Goal: Contribute content: Contribute content

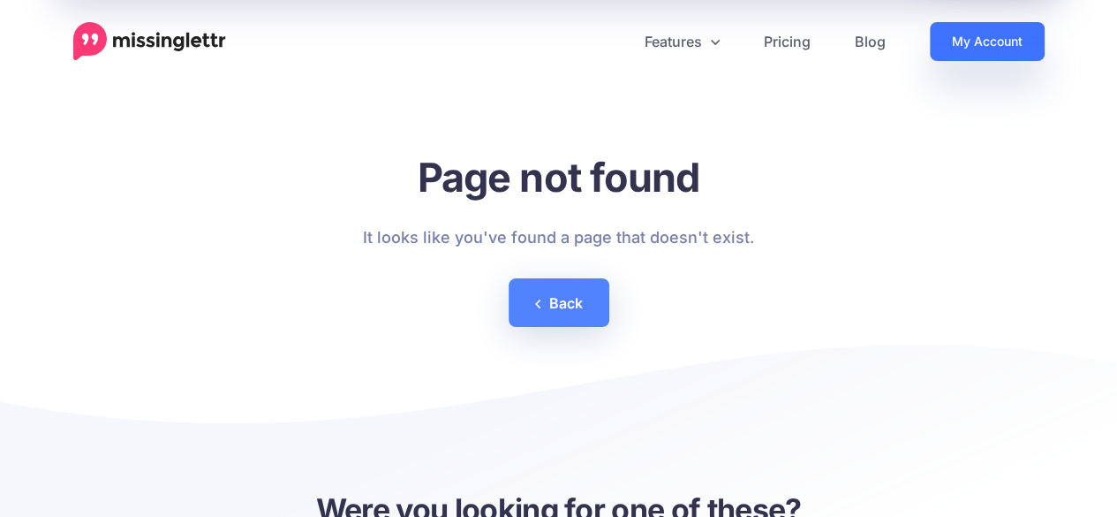
click at [971, 34] on link "My Account" at bounding box center [987, 41] width 115 height 39
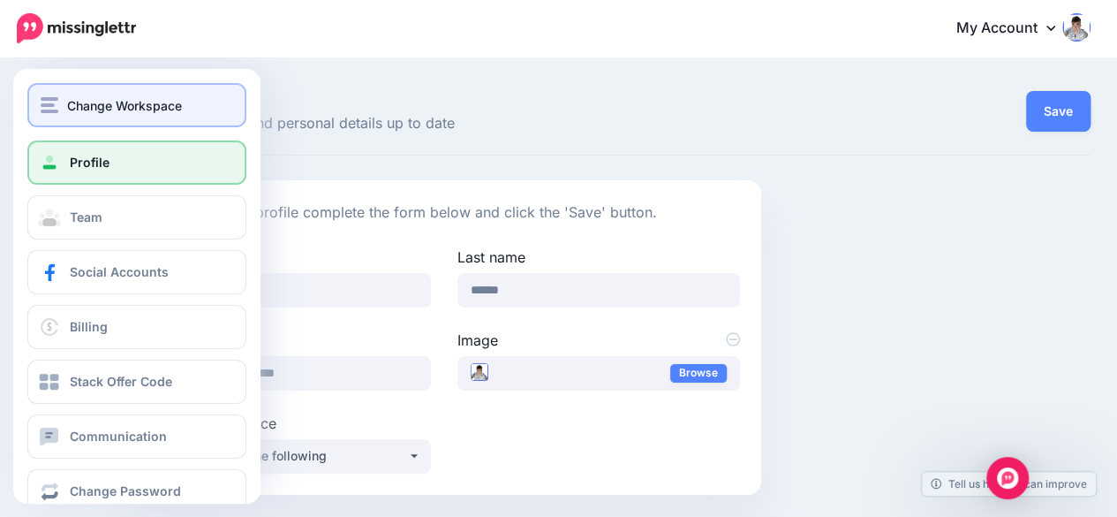
click at [92, 107] on span "Change Workspace" at bounding box center [124, 105] width 115 height 20
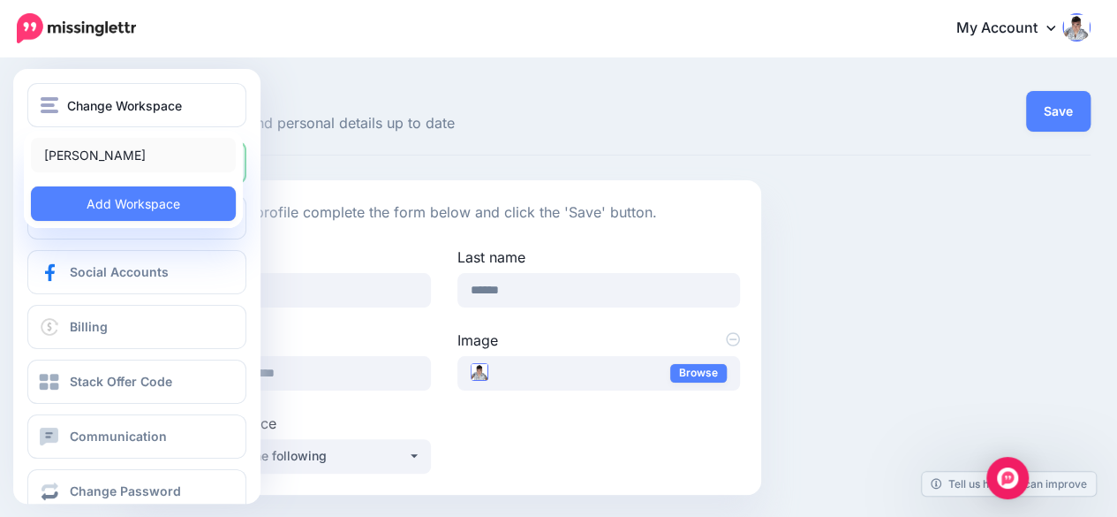
click at [96, 147] on link "[PERSON_NAME]" at bounding box center [133, 155] width 205 height 34
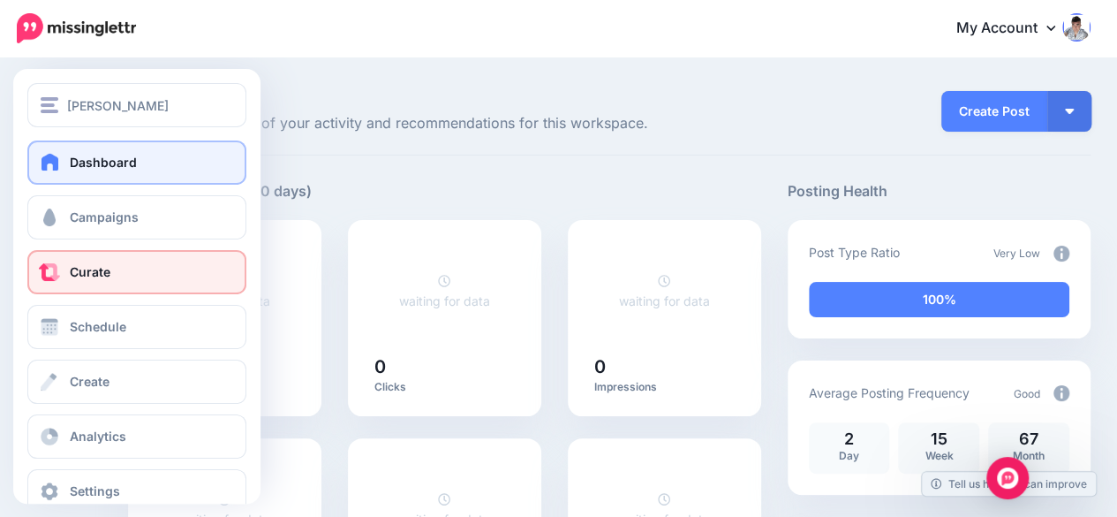
click at [111, 271] on link "Curate" at bounding box center [136, 272] width 219 height 44
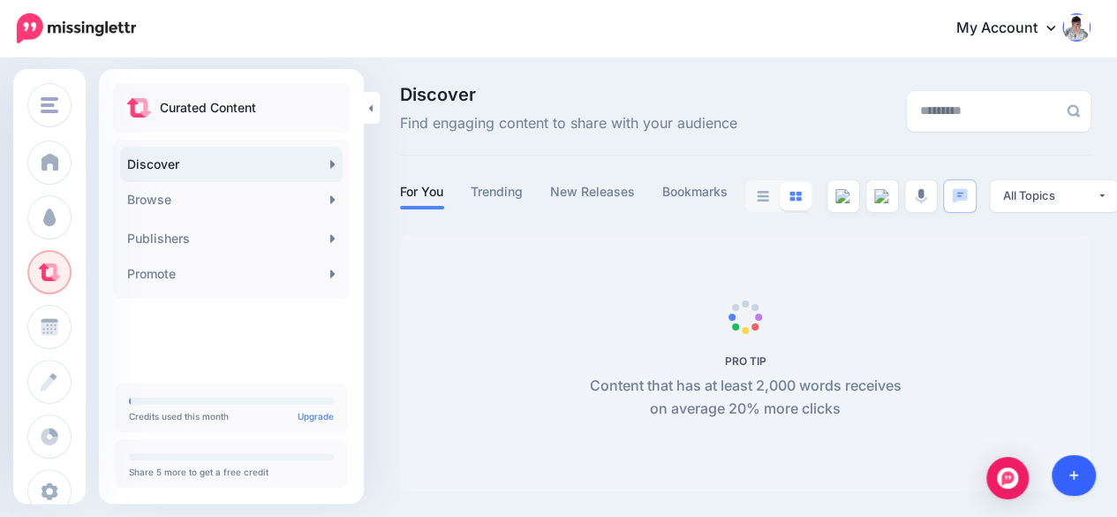
click at [1073, 472] on icon at bounding box center [1074, 476] width 10 height 10
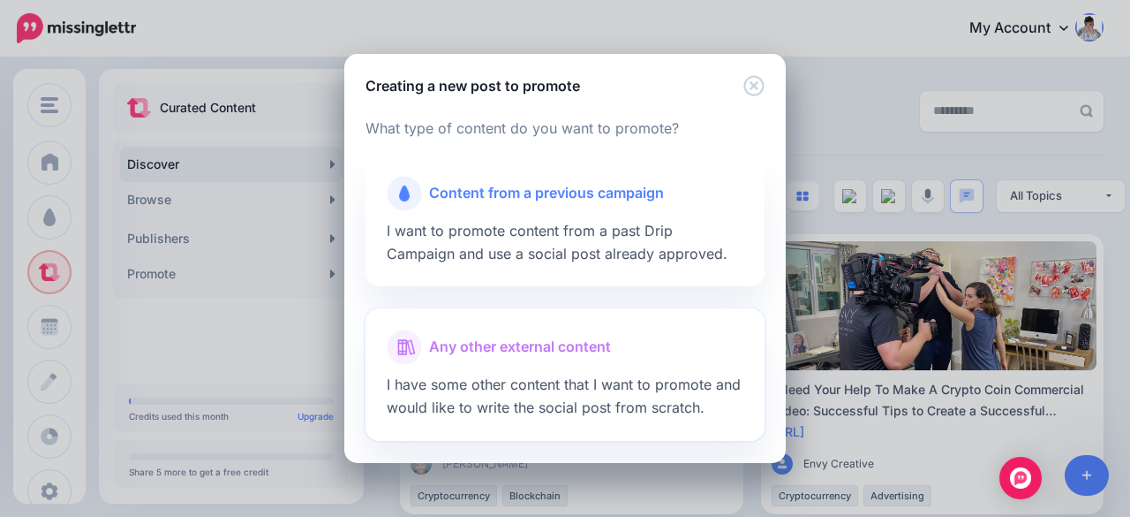
click at [500, 347] on span "Any other external content" at bounding box center [520, 347] width 182 height 23
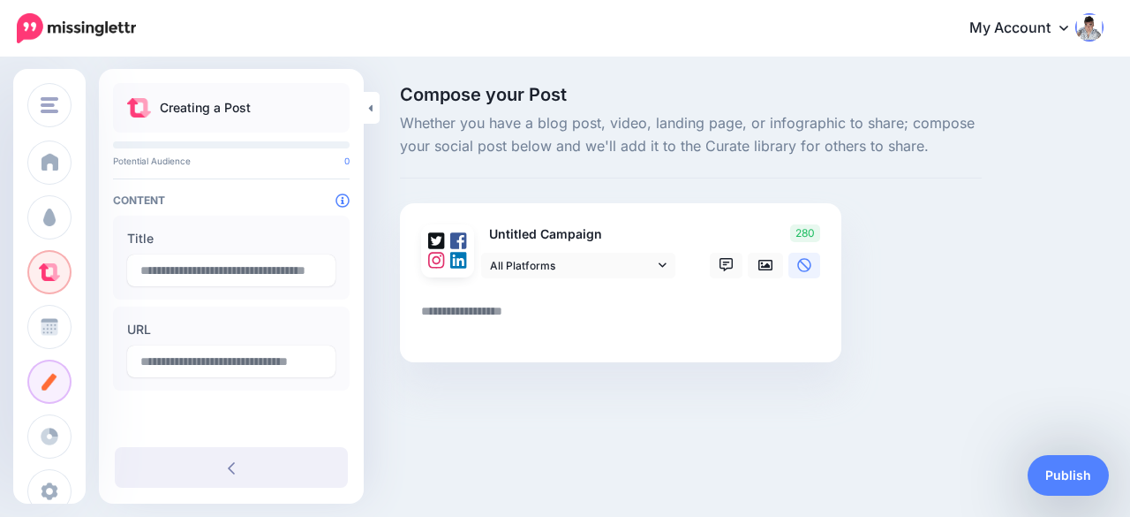
click at [484, 312] on textarea at bounding box center [624, 317] width 406 height 34
paste textarea "**********"
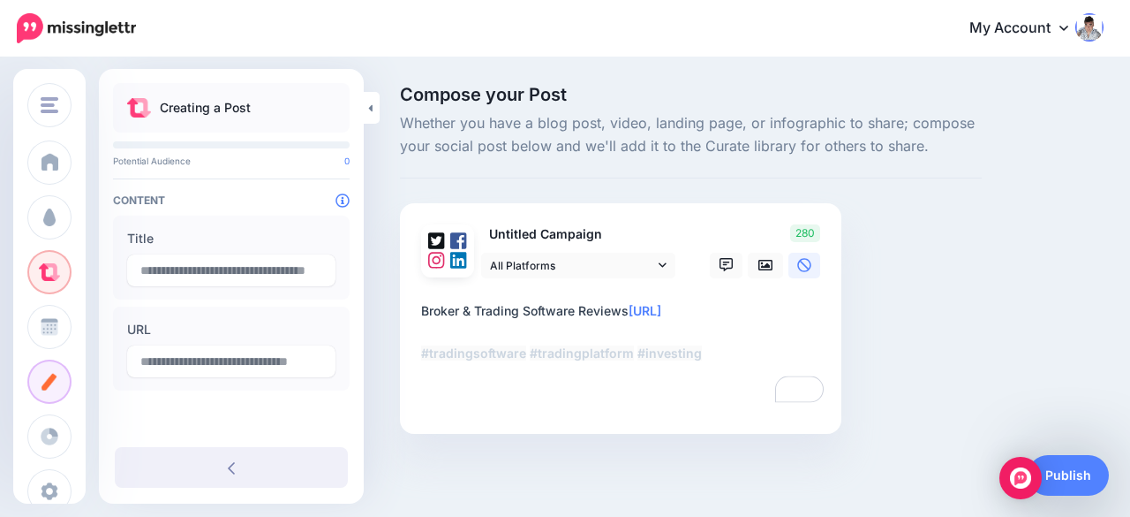
type textarea "**********"
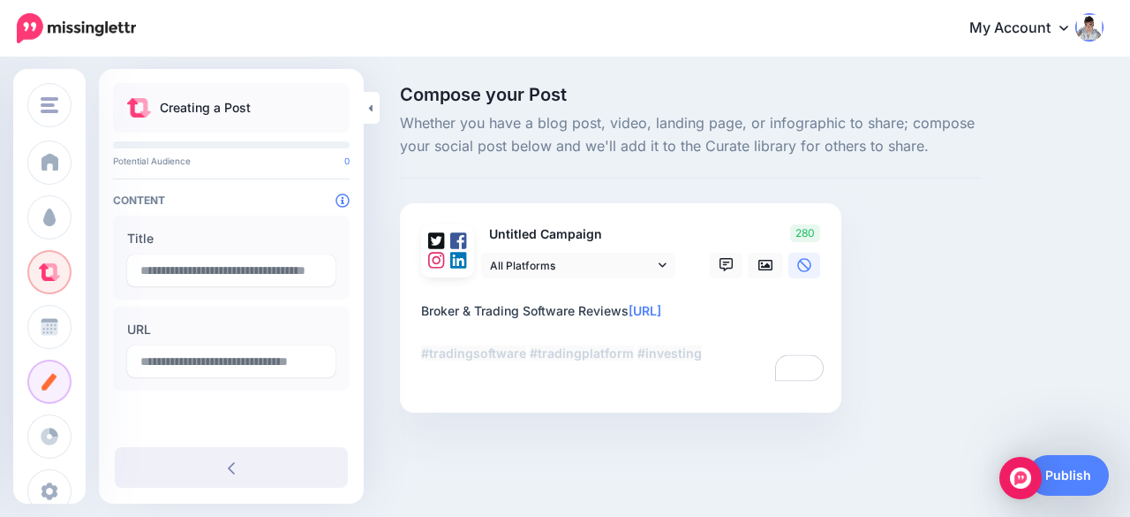
type input "**********"
type textarea "**********"
click at [925, 306] on div "Compose your Post Whether you have a blog post, video, landing page, or infogra…" at bounding box center [691, 276] width 608 height 380
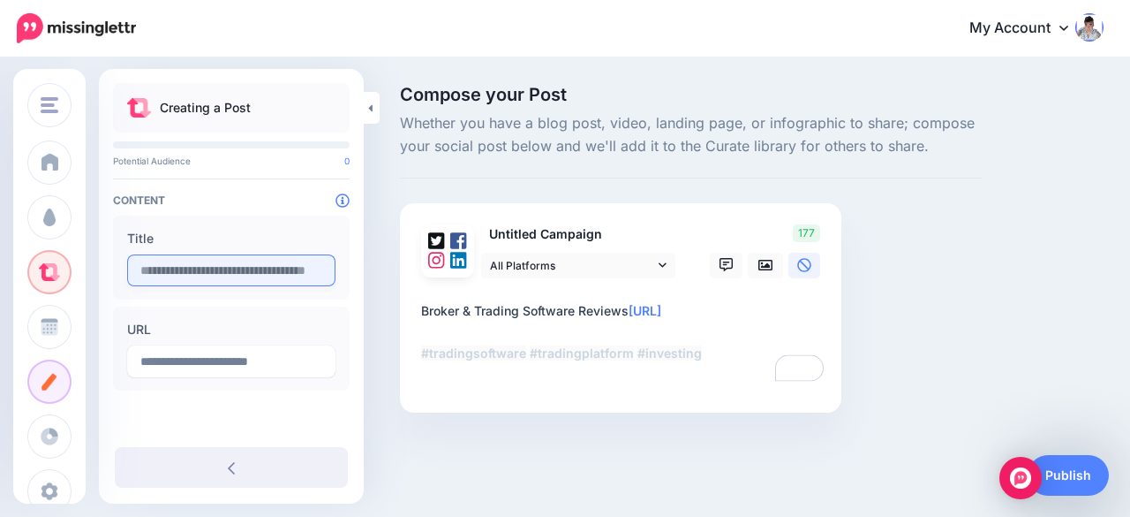
click at [179, 271] on input "text" at bounding box center [231, 270] width 208 height 32
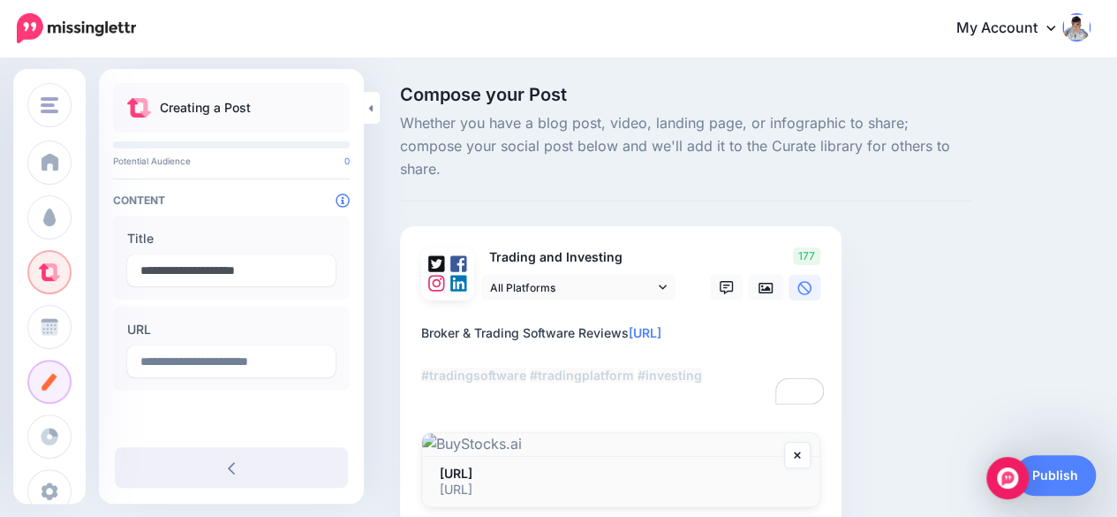
type input "**********"
click at [972, 183] on div "Compose your Post Whether you have a blog post, video, landing page, or infogra…" at bounding box center [686, 333] width 598 height 495
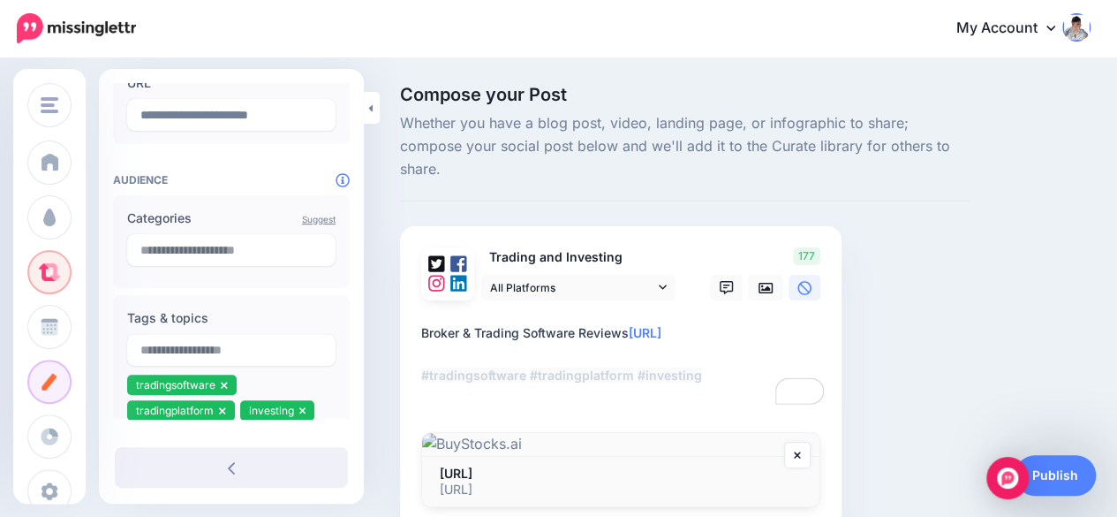
scroll to position [265, 0]
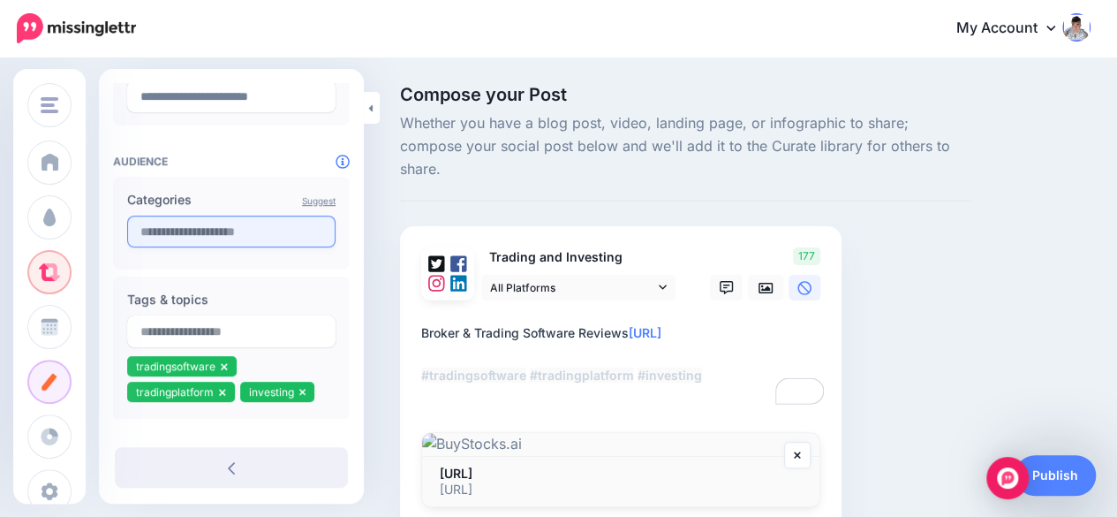
click at [239, 227] on input "text" at bounding box center [231, 231] width 208 height 32
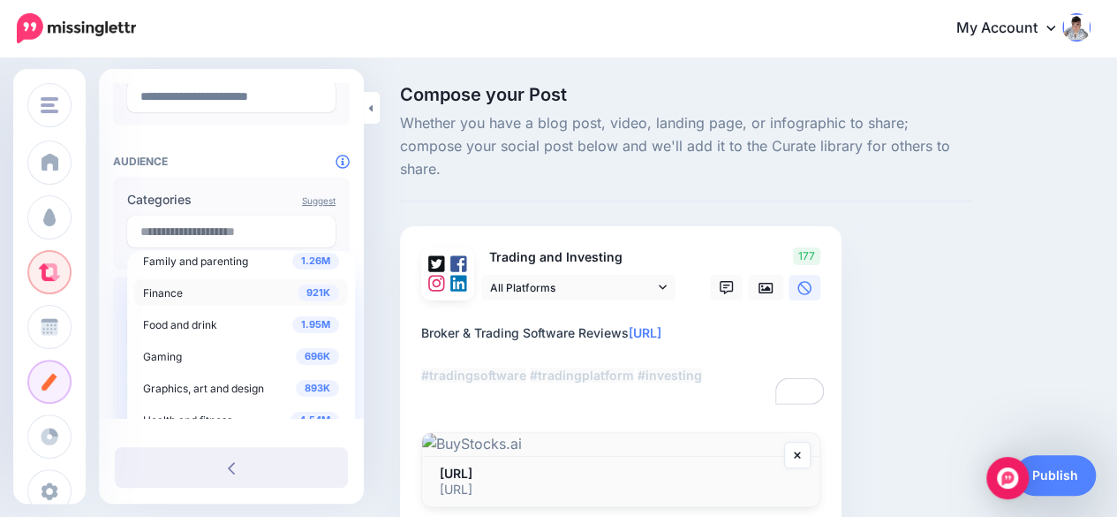
click at [187, 292] on div "921K Finance" at bounding box center [241, 292] width 196 height 21
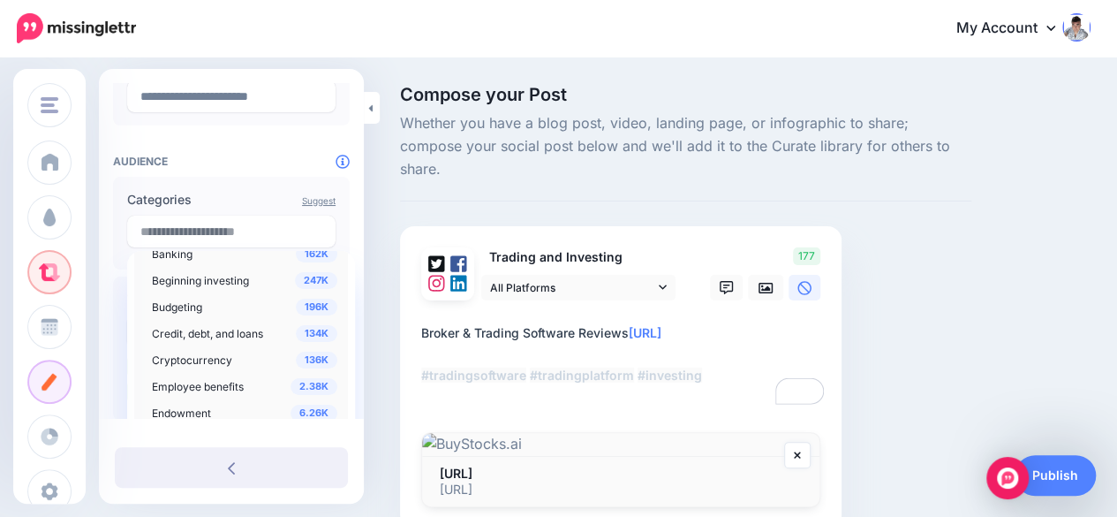
scroll to position [353, 0]
click at [214, 283] on span "Beginning investing" at bounding box center [200, 278] width 97 height 13
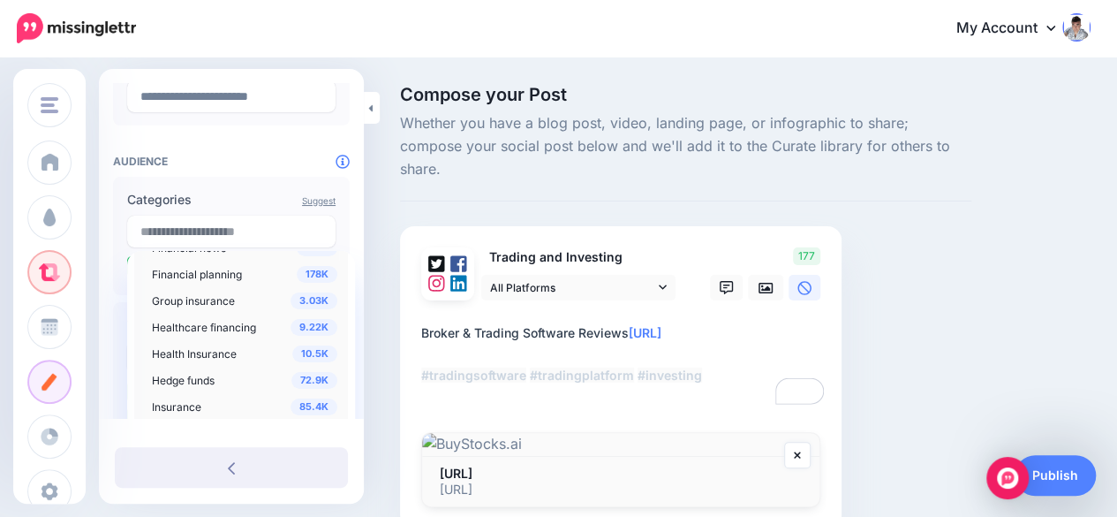
scroll to position [618, 0]
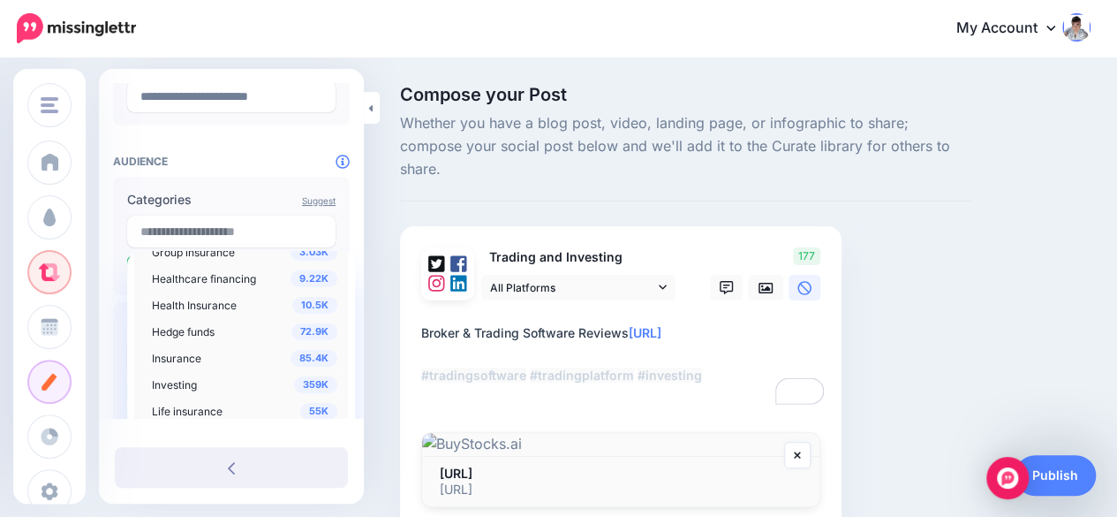
click at [191, 384] on span "Investing" at bounding box center [174, 384] width 45 height 13
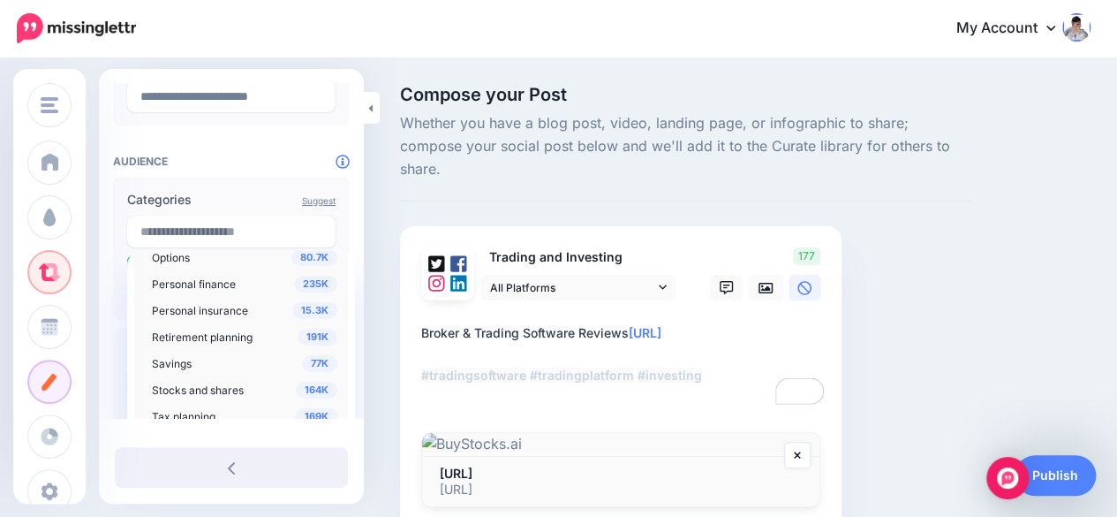
scroll to position [883, 0]
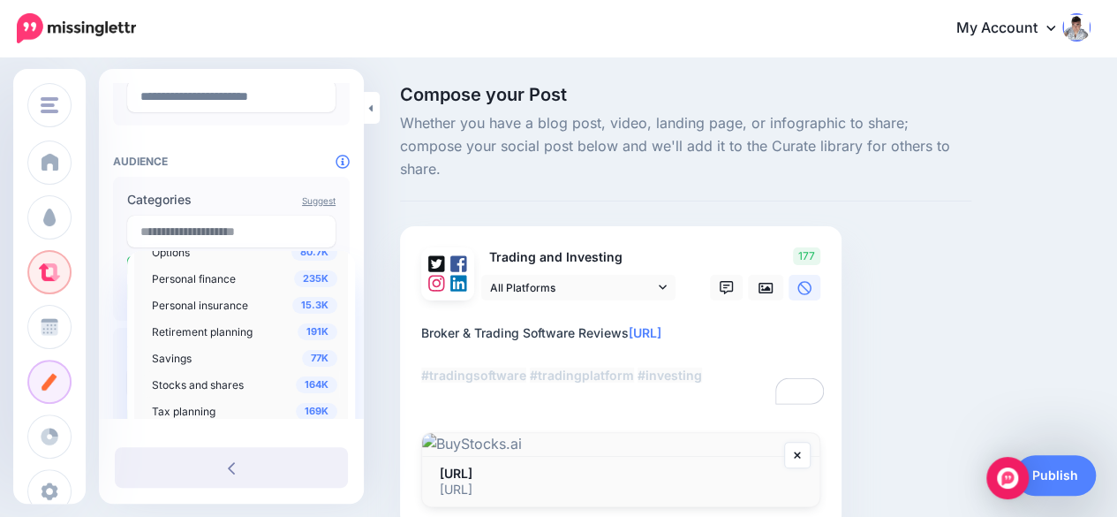
click at [222, 375] on div "164K Stocks and shares" at bounding box center [244, 384] width 185 height 21
click at [985, 237] on div "Compose your Post Whether you have a blog post, video, landing page, or infogra…" at bounding box center [686, 333] width 598 height 495
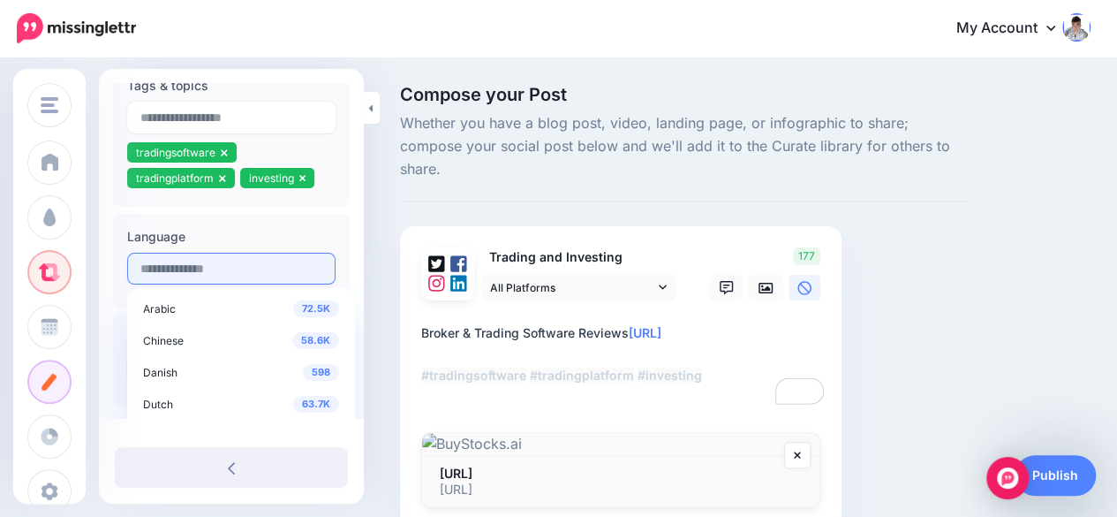
scroll to position [503, 0]
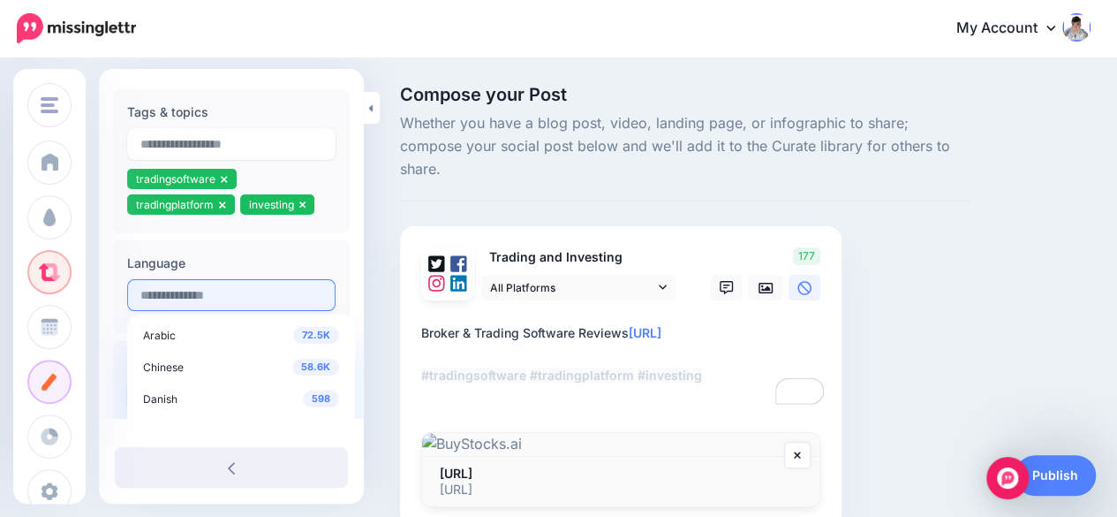
click at [216, 294] on input "text" at bounding box center [231, 295] width 208 height 32
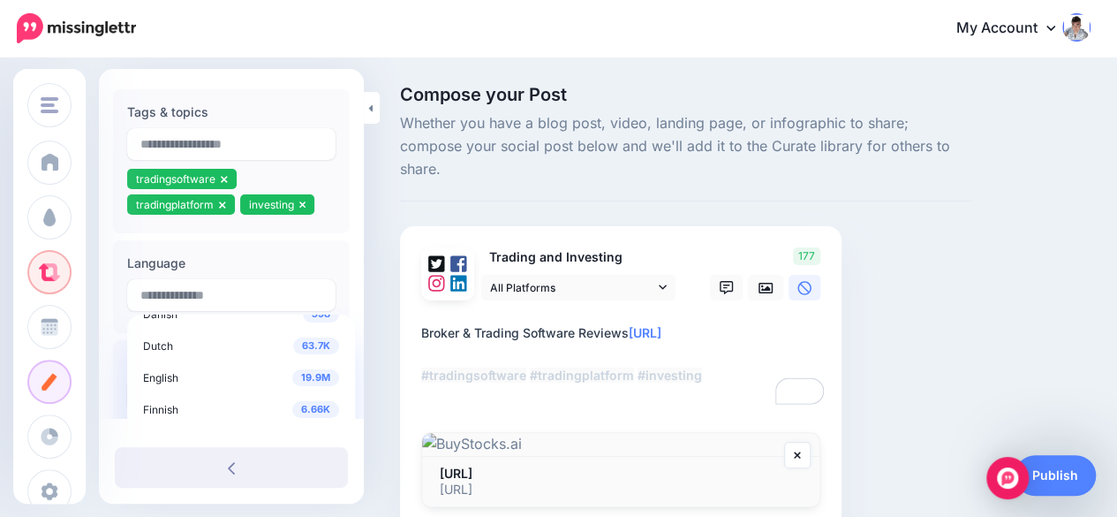
scroll to position [88, 0]
click at [170, 372] on span "English" at bounding box center [160, 373] width 35 height 13
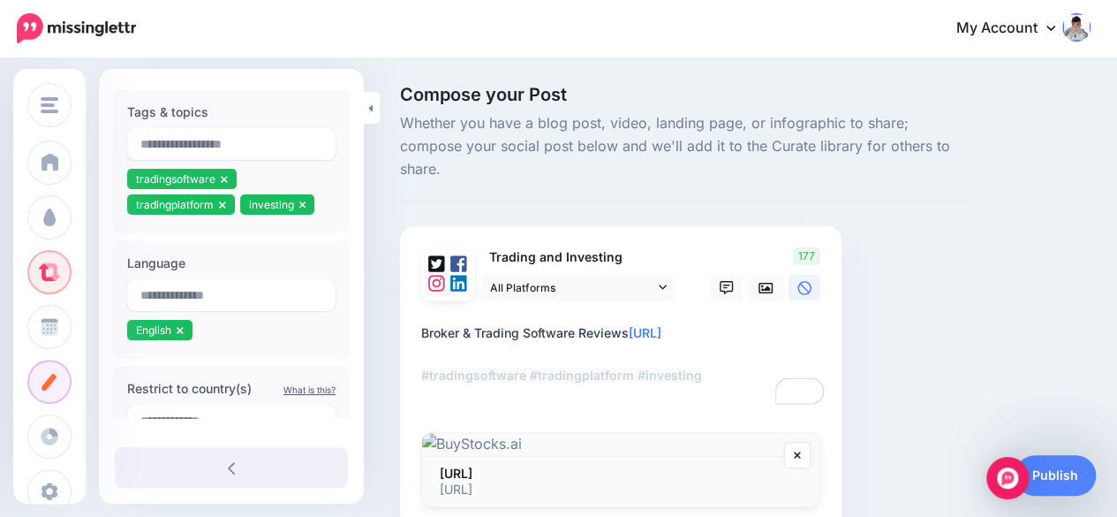
click at [980, 221] on div "Compose your Post Whether you have a blog post, video, landing page, or infogra…" at bounding box center [686, 333] width 598 height 495
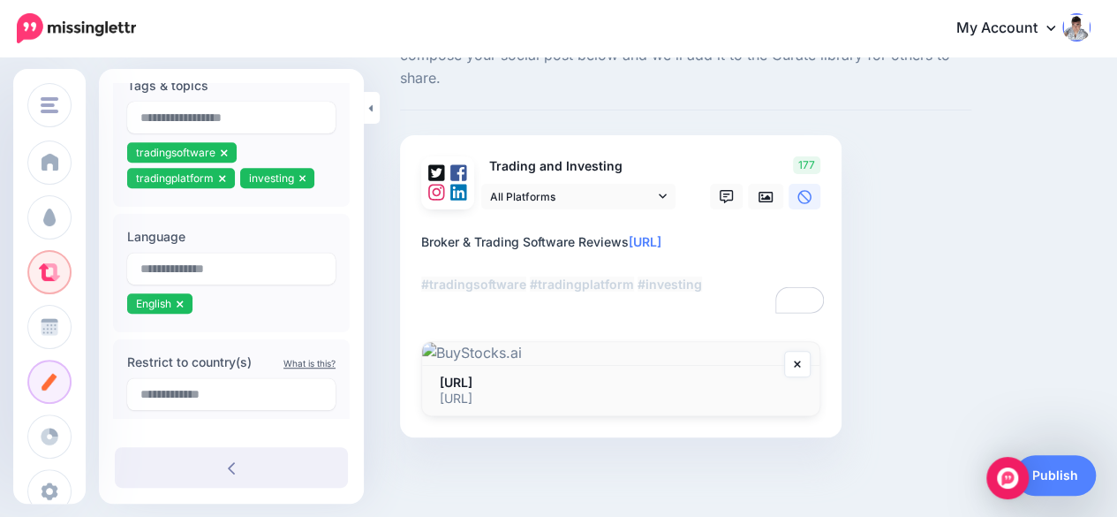
scroll to position [442, 0]
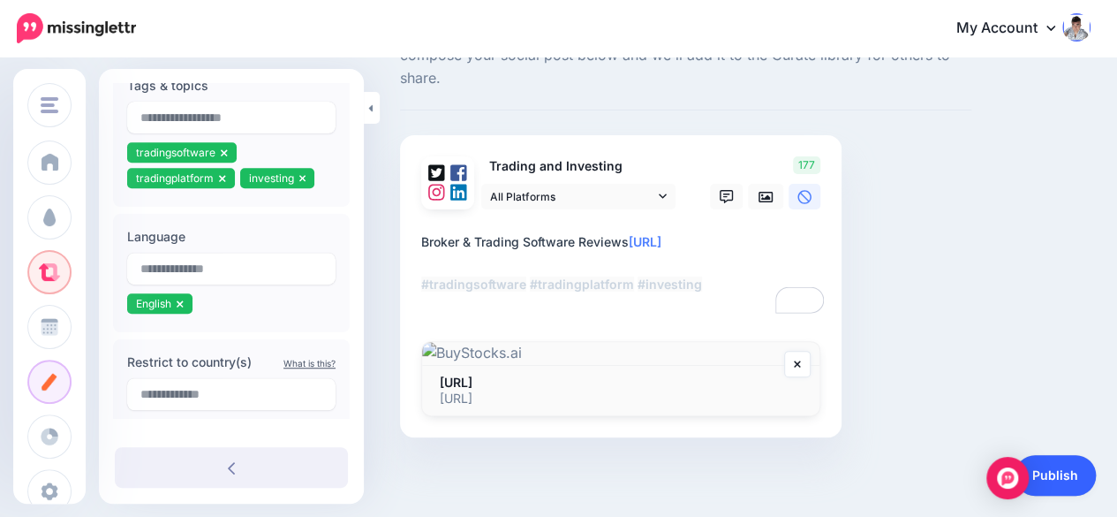
click at [1046, 476] on link "Publish" at bounding box center [1055, 475] width 81 height 41
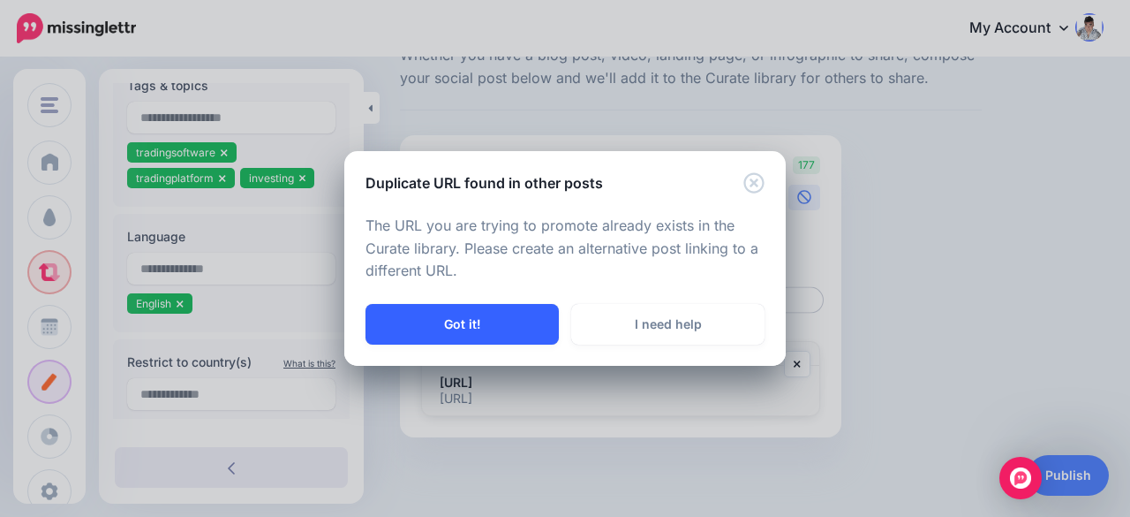
click at [474, 326] on button "Got it!" at bounding box center [462, 324] width 193 height 41
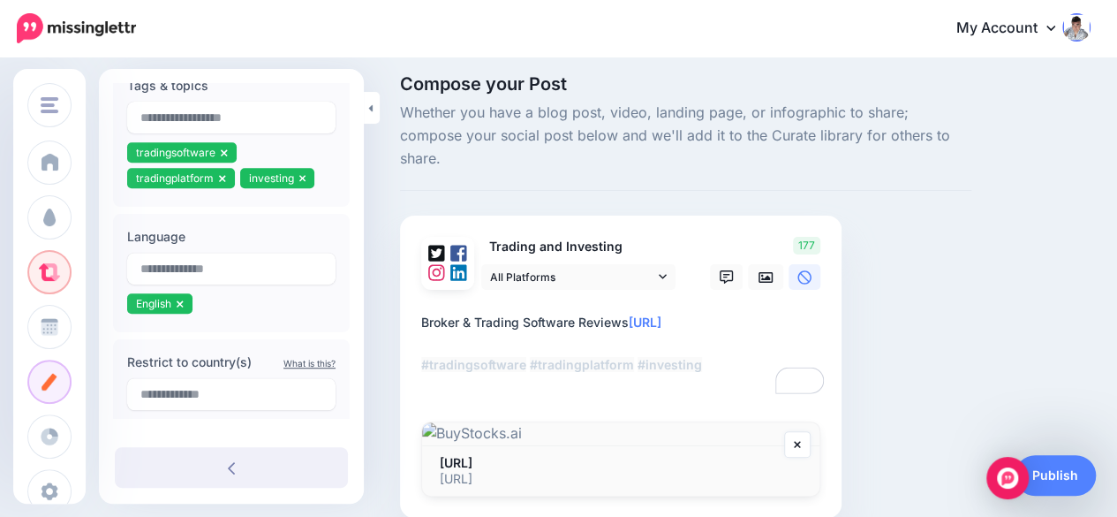
scroll to position [0, 0]
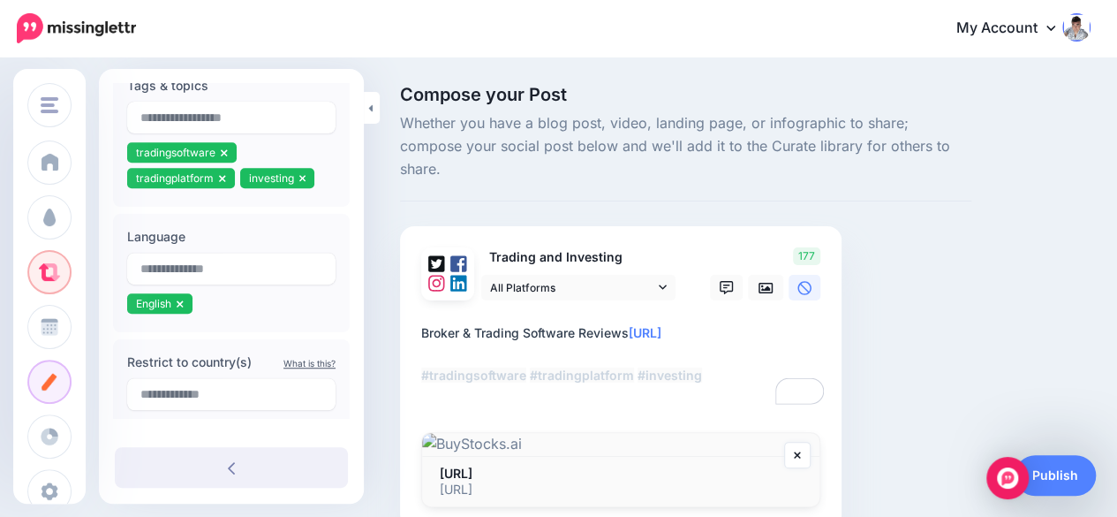
click at [409, 312] on div "Compose your Post Whether you have a blog post, video, landing page, or infogra…" at bounding box center [686, 333] width 598 height 495
